Goal: Task Accomplishment & Management: Use online tool/utility

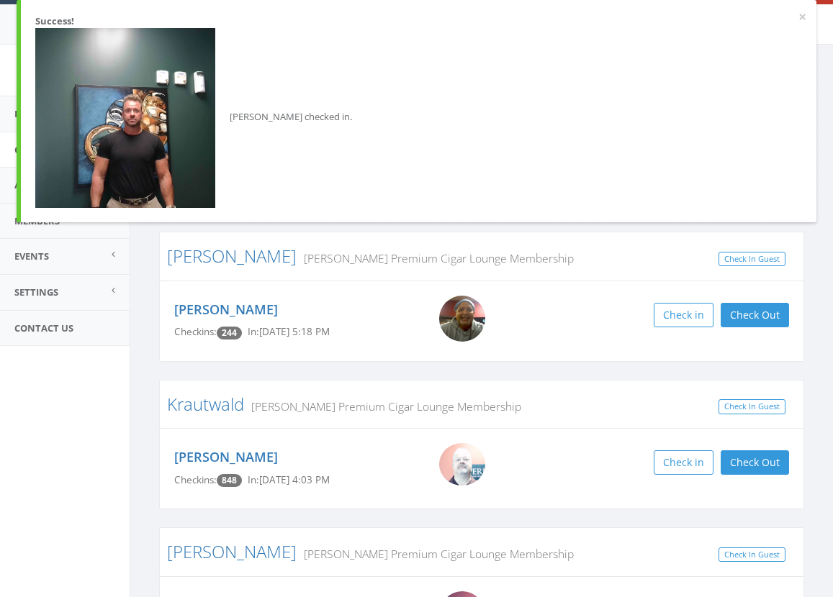
click at [109, 460] on aside "Virgin Cigars [DEMOGRAPHIC_DATA] My Profile Logout Dashboard Check In/Out Activ…" at bounding box center [65, 321] width 130 height 553
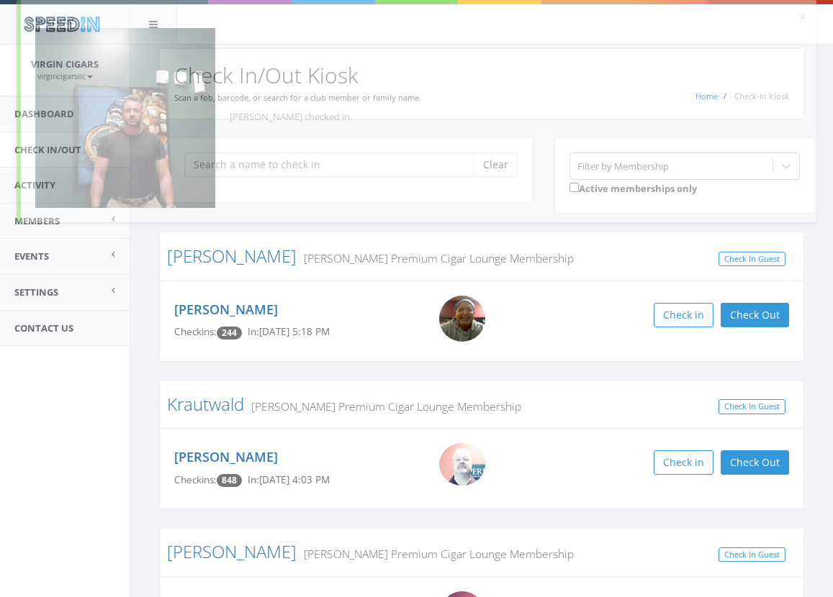
click at [144, 408] on div "Clear Filter by Membership Active memberships only [PERSON_NAME] [PERSON_NAME] …" at bounding box center [481, 494] width 703 height 751
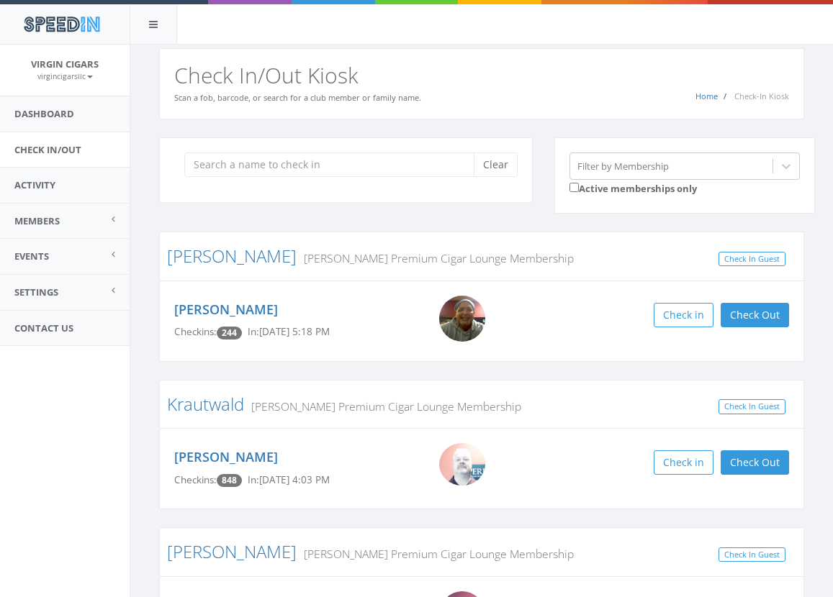
click at [489, 14] on div "SpeedIn" at bounding box center [416, 22] width 833 height 45
click at [416, 171] on input "search" at bounding box center [334, 165] width 300 height 24
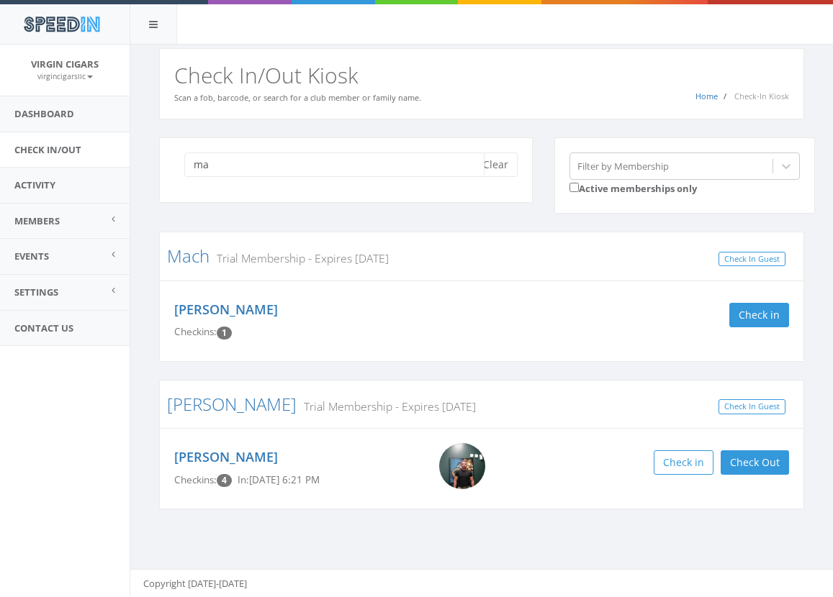
type input "m"
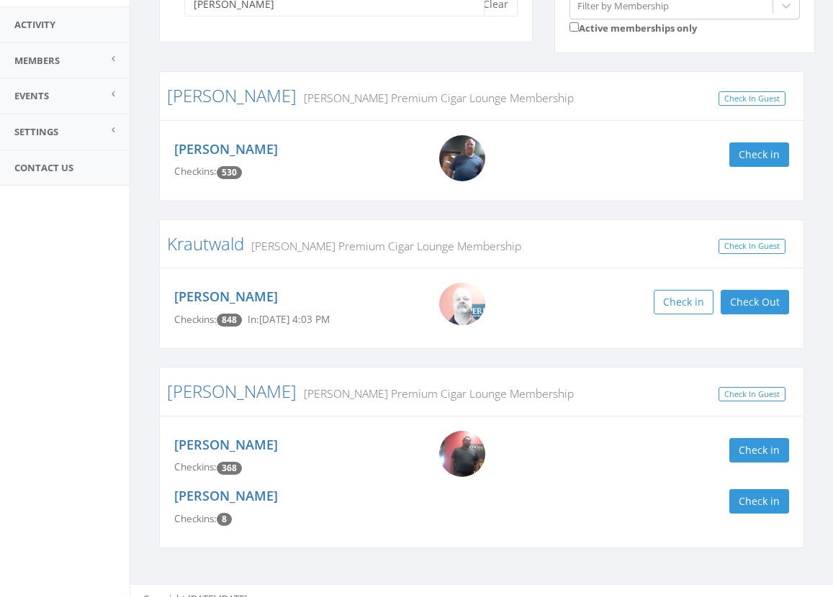
scroll to position [163, 0]
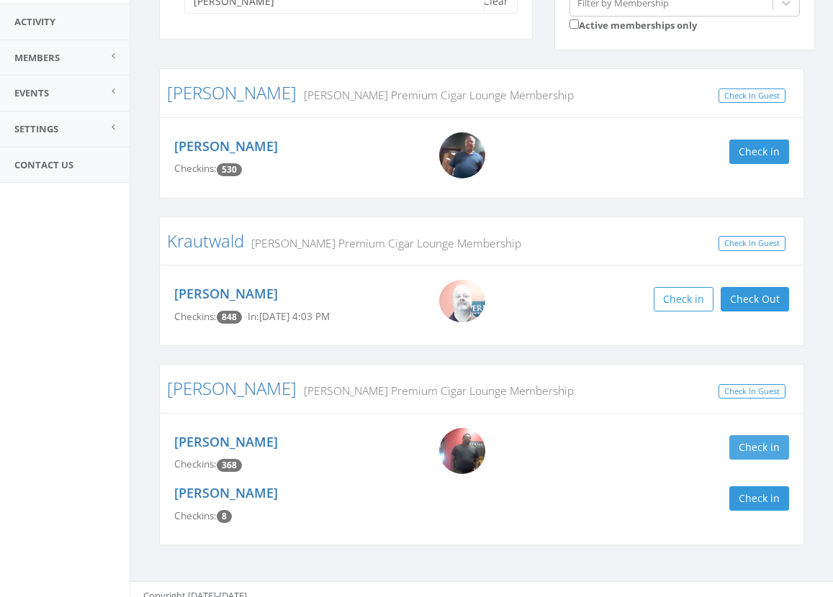
type input "[PERSON_NAME]"
click at [744, 448] on button "Check in" at bounding box center [759, 447] width 60 height 24
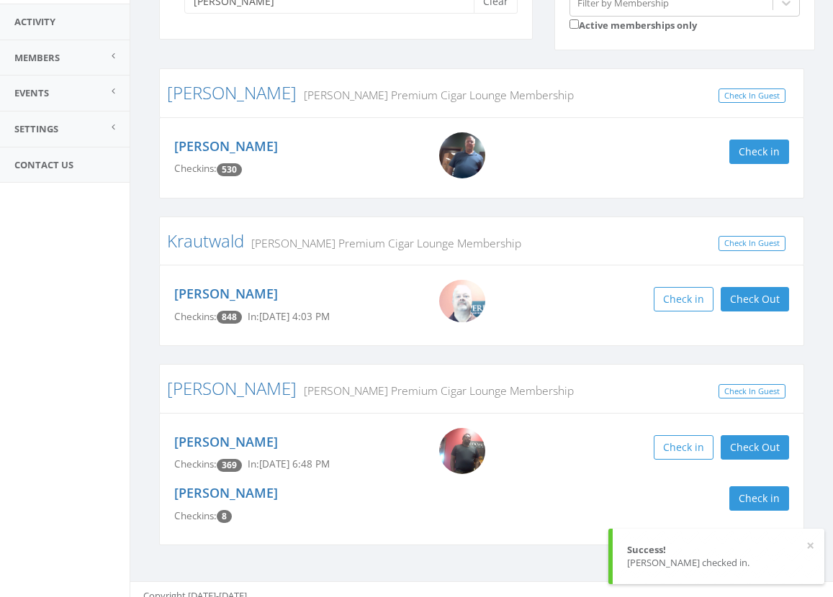
click at [248, 58] on div "[PERSON_NAME] Filter by Membership Active memberships only" at bounding box center [486, 21] width 677 height 95
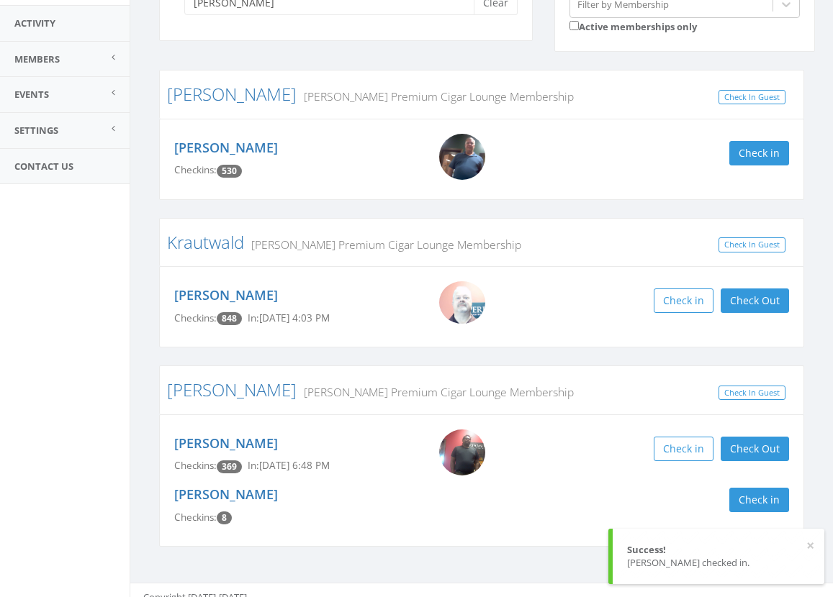
scroll to position [0, 0]
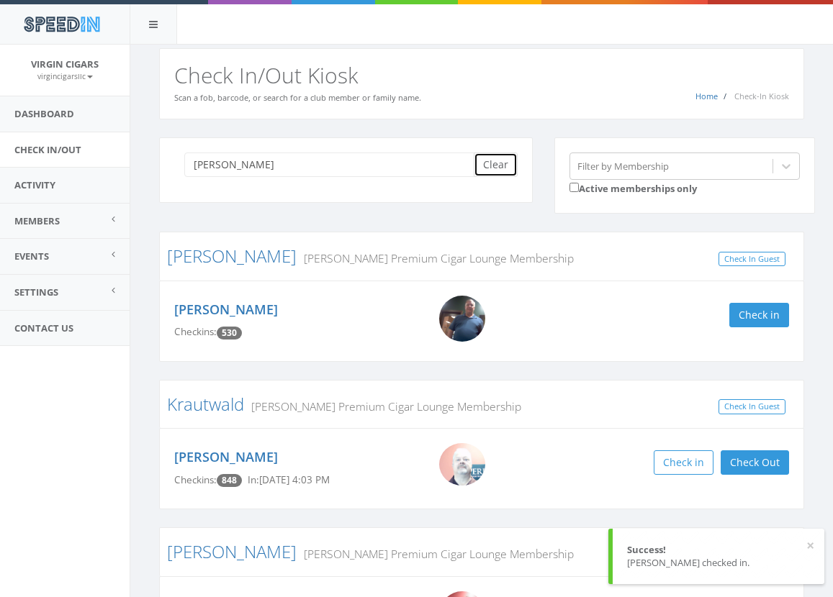
click at [491, 167] on button "Clear" at bounding box center [496, 165] width 44 height 24
